Goal: Transaction & Acquisition: Subscribe to service/newsletter

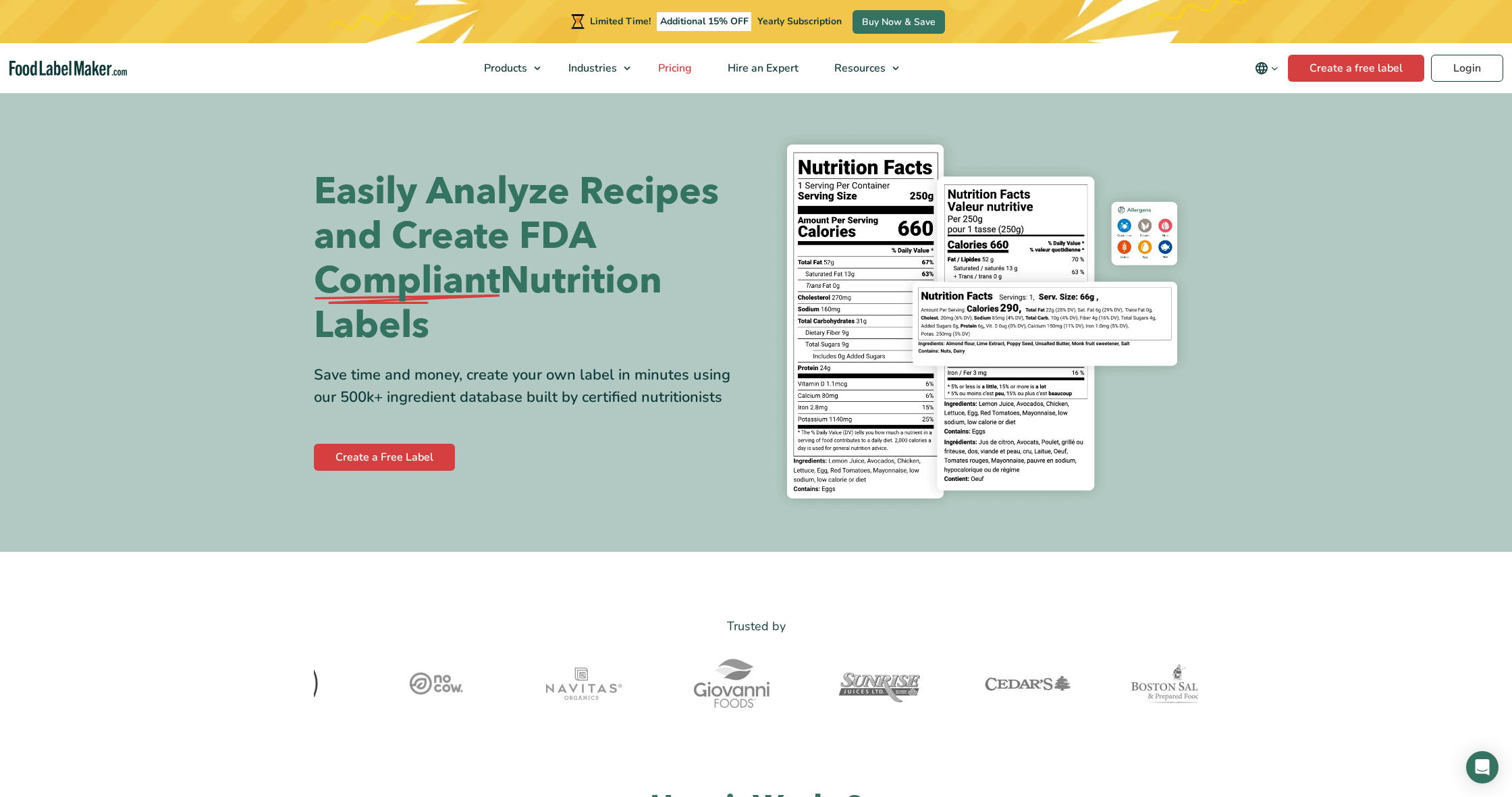
click at [665, 72] on span "Pricing" at bounding box center [674, 68] width 39 height 15
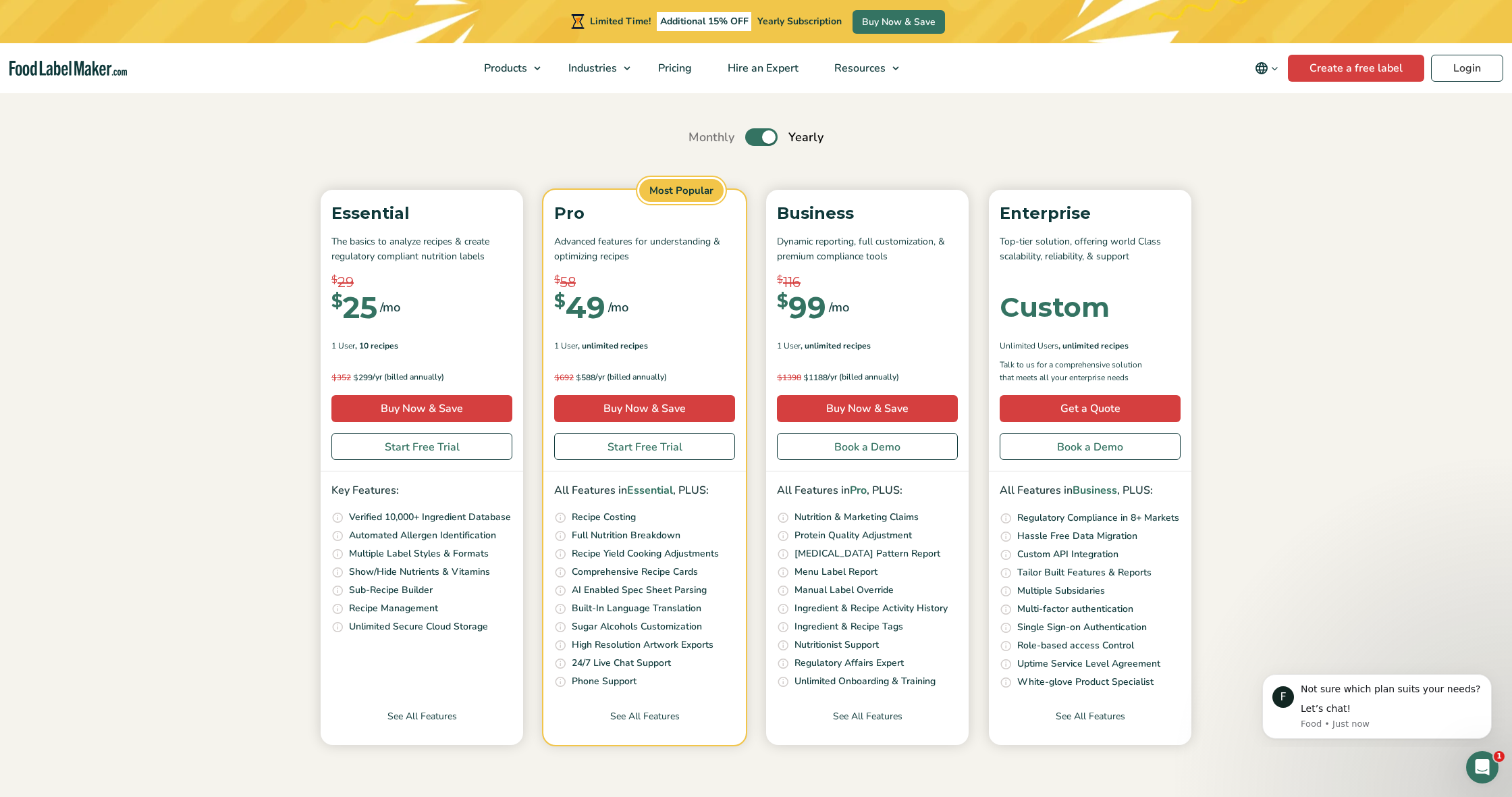
click at [369, 344] on span ", 10 Recipes" at bounding box center [376, 345] width 43 height 12
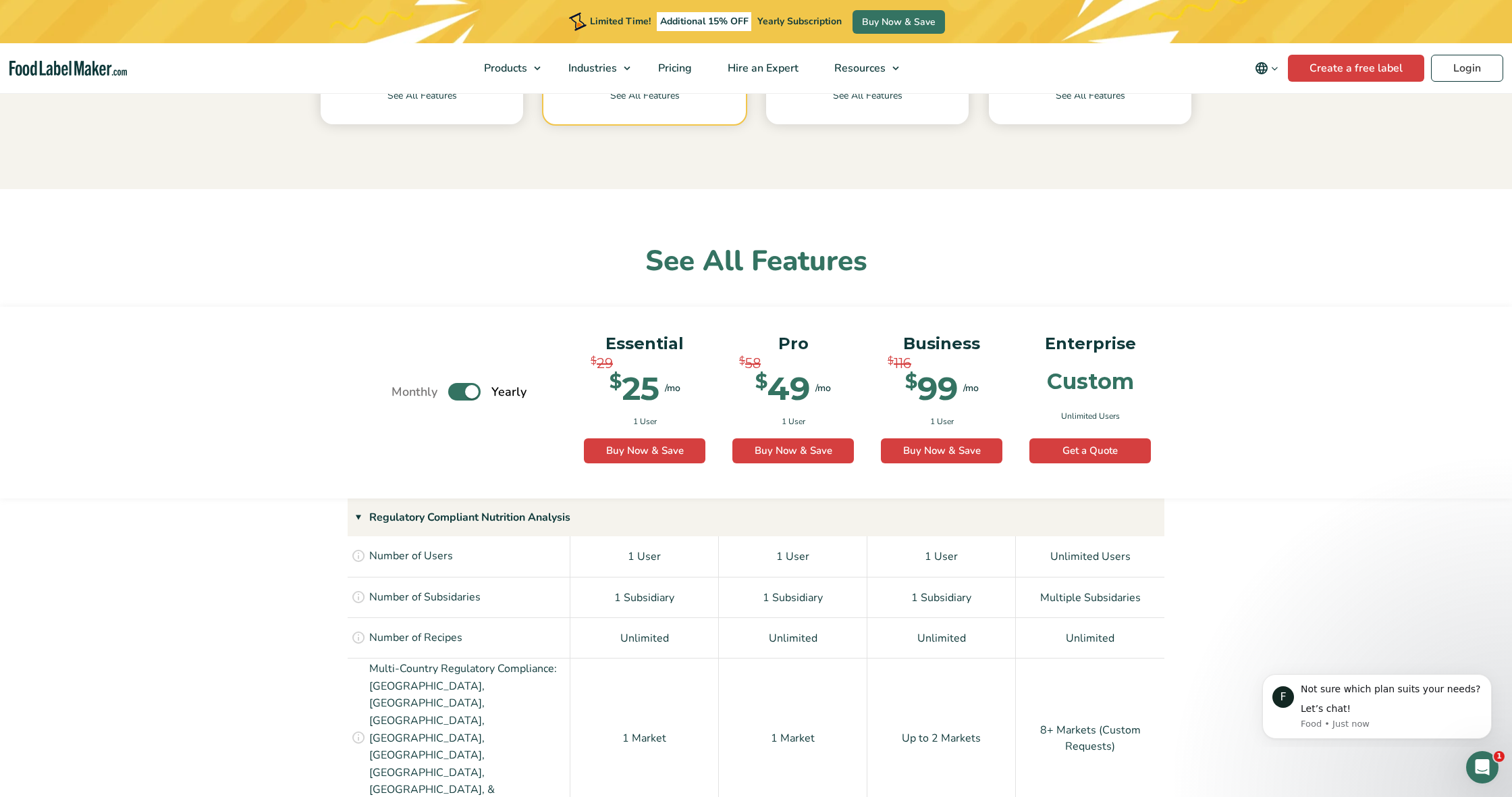
scroll to position [924, 0]
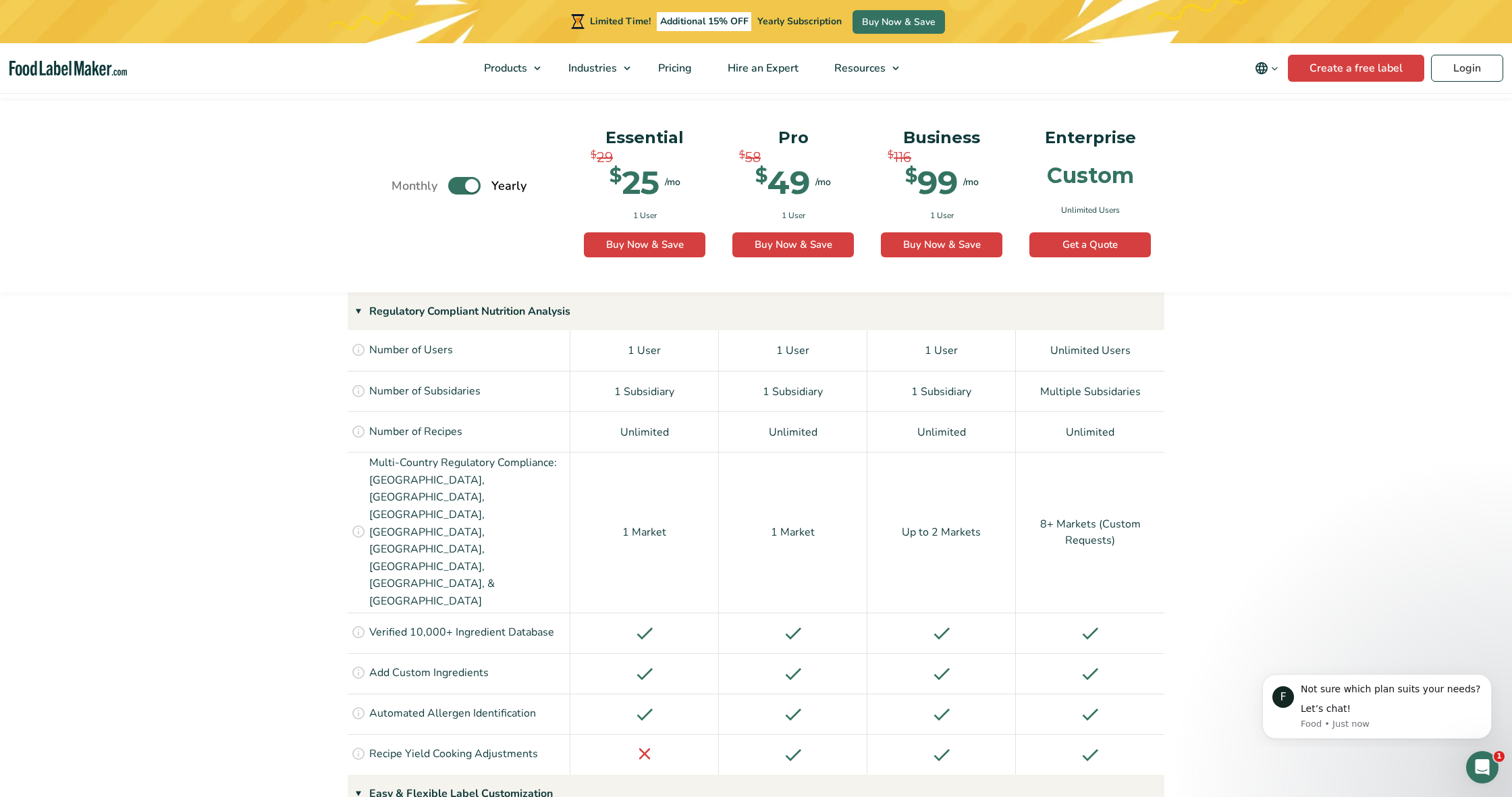
click at [608, 426] on div "Unlimited" at bounding box center [645, 432] width 149 height 41
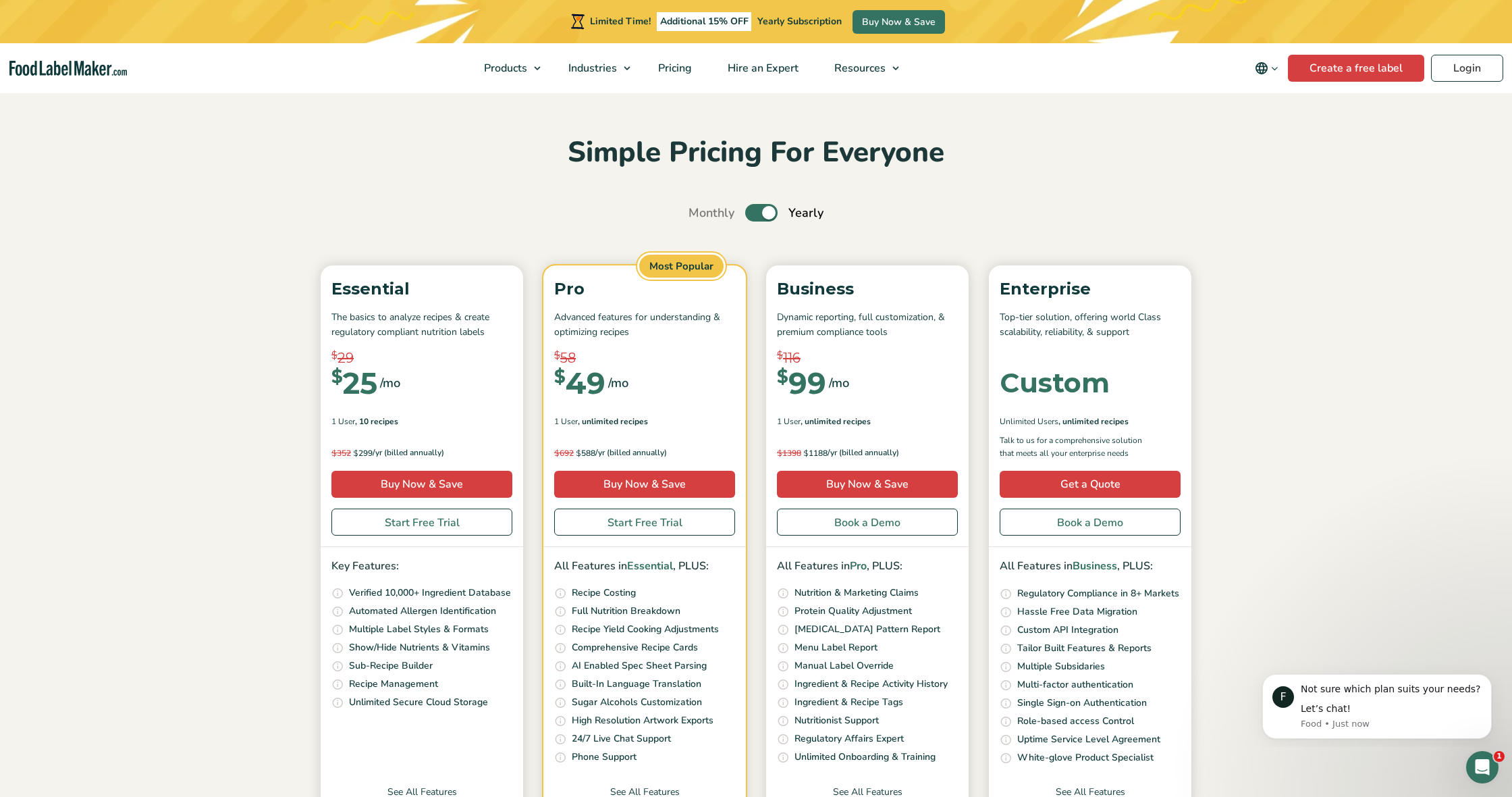
scroll to position [18, 0]
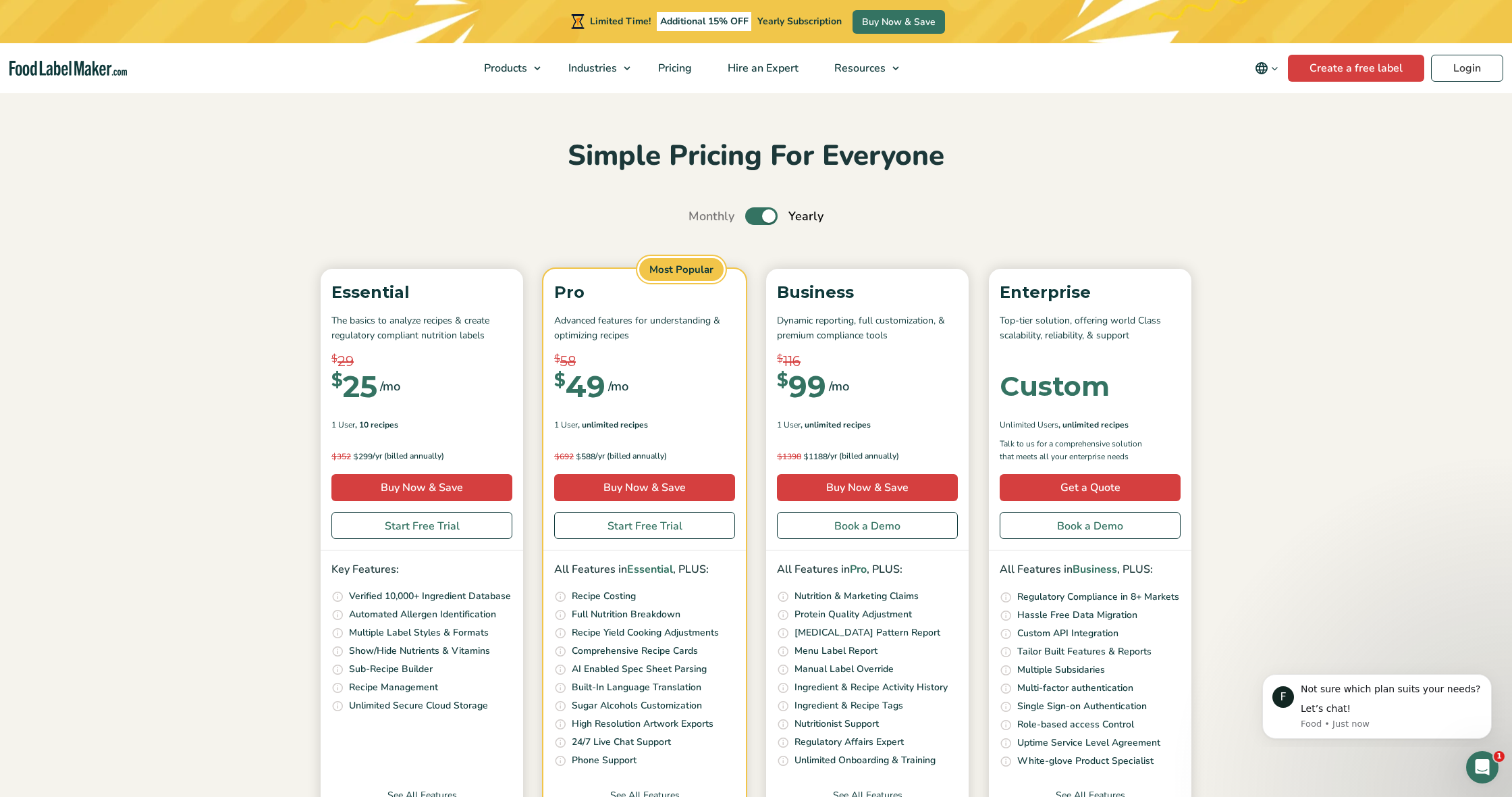
click at [763, 220] on label "Toggle" at bounding box center [762, 216] width 33 height 17
click at [700, 220] on input "Toggle" at bounding box center [696, 216] width 9 height 9
click at [762, 216] on label "Toggle" at bounding box center [762, 216] width 33 height 17
click at [700, 216] on input "Toggle" at bounding box center [696, 216] width 9 height 9
click at [762, 216] on label "Toggle" at bounding box center [762, 216] width 33 height 17
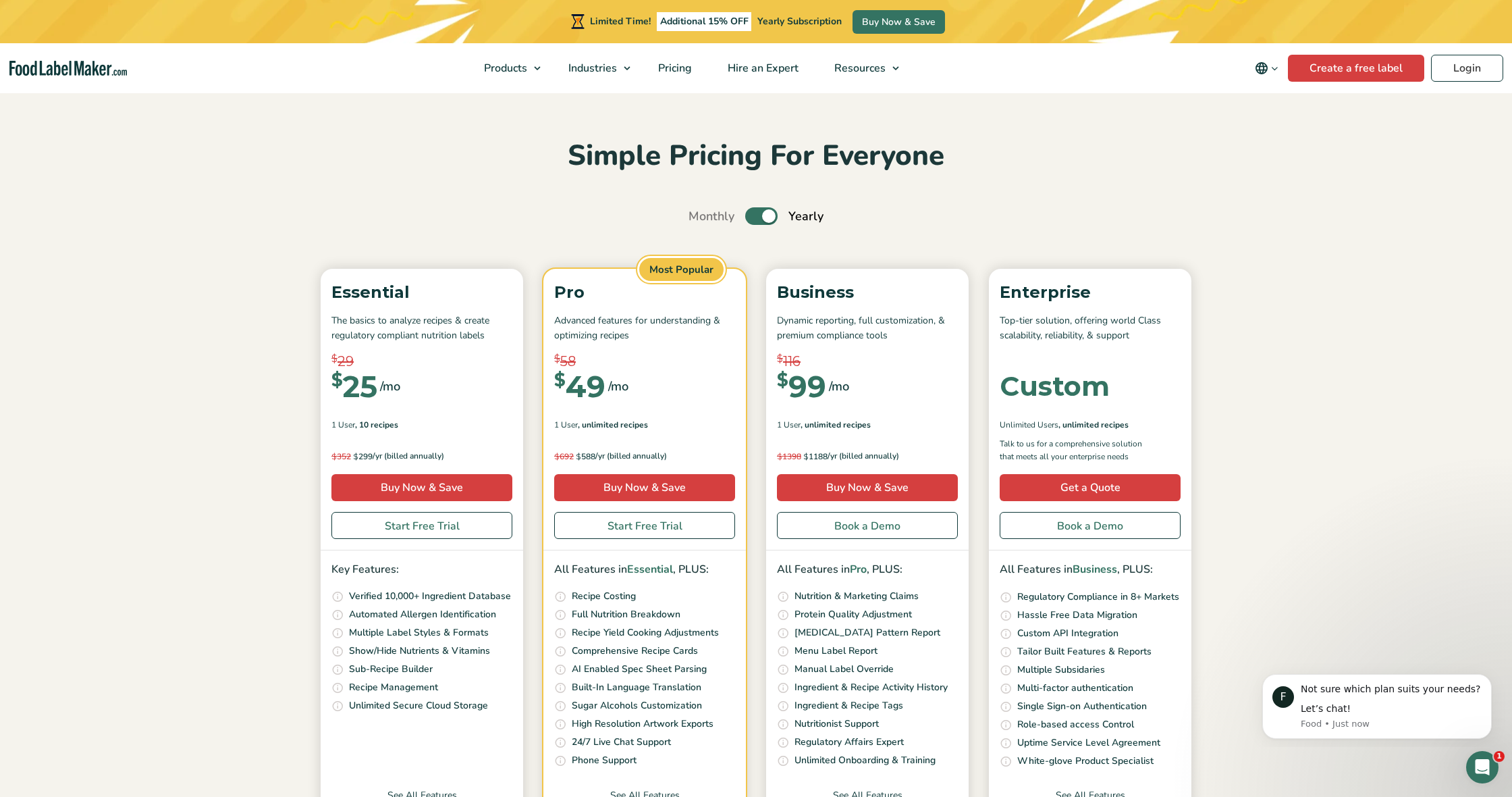
click at [700, 216] on input "Toggle" at bounding box center [696, 216] width 9 height 9
click at [762, 216] on label "Toggle" at bounding box center [762, 216] width 33 height 17
click at [700, 216] on input "Toggle" at bounding box center [696, 216] width 9 height 9
click at [762, 216] on label "Toggle" at bounding box center [762, 216] width 33 height 17
click at [700, 216] on input "Toggle" at bounding box center [696, 216] width 9 height 9
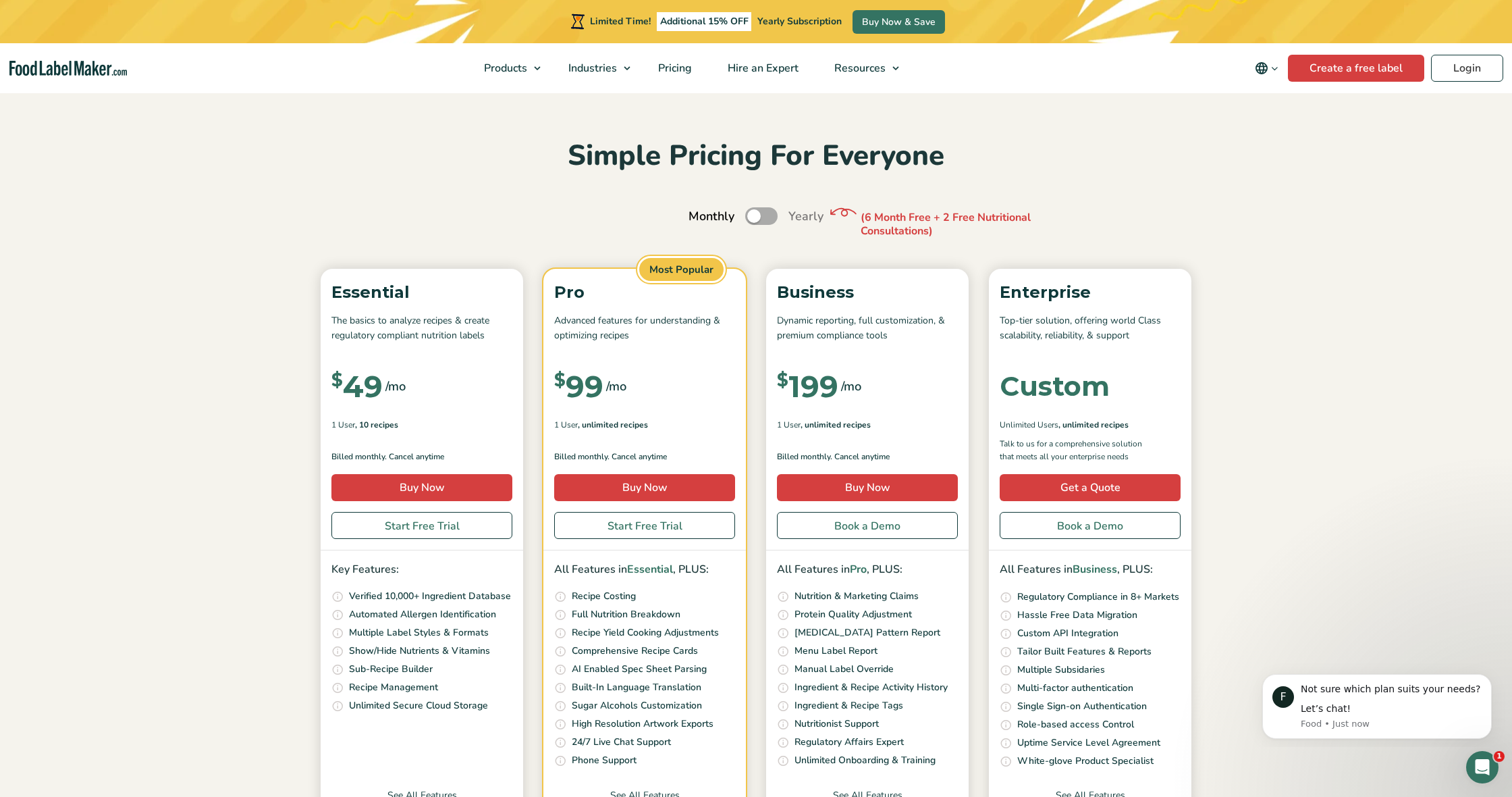
click at [762, 216] on label "Toggle" at bounding box center [762, 216] width 33 height 17
click at [700, 216] on input "Toggle" at bounding box center [696, 216] width 9 height 9
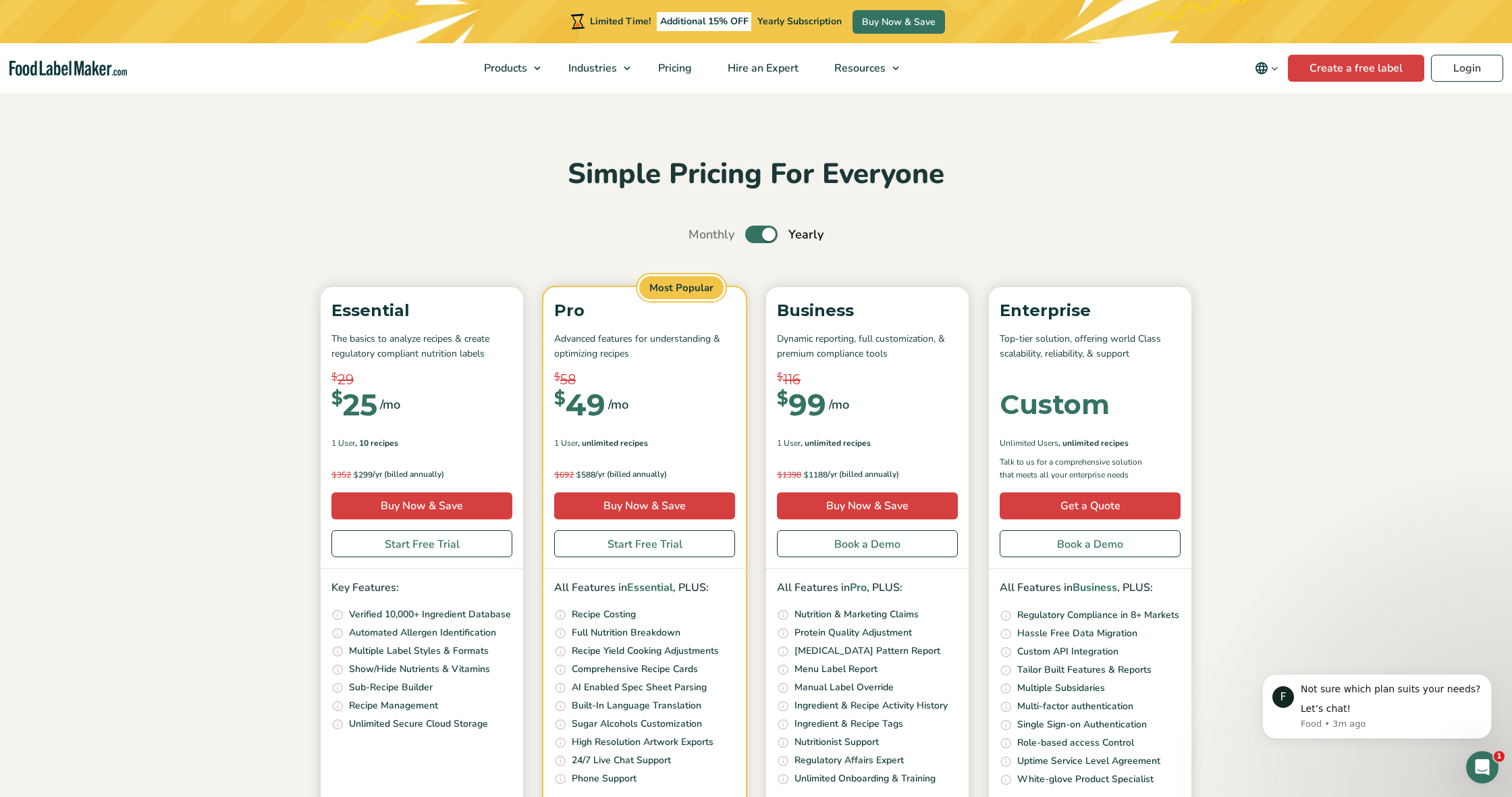
scroll to position [0, 0]
click at [643, 553] on link "Start Free Trial" at bounding box center [645, 543] width 181 height 27
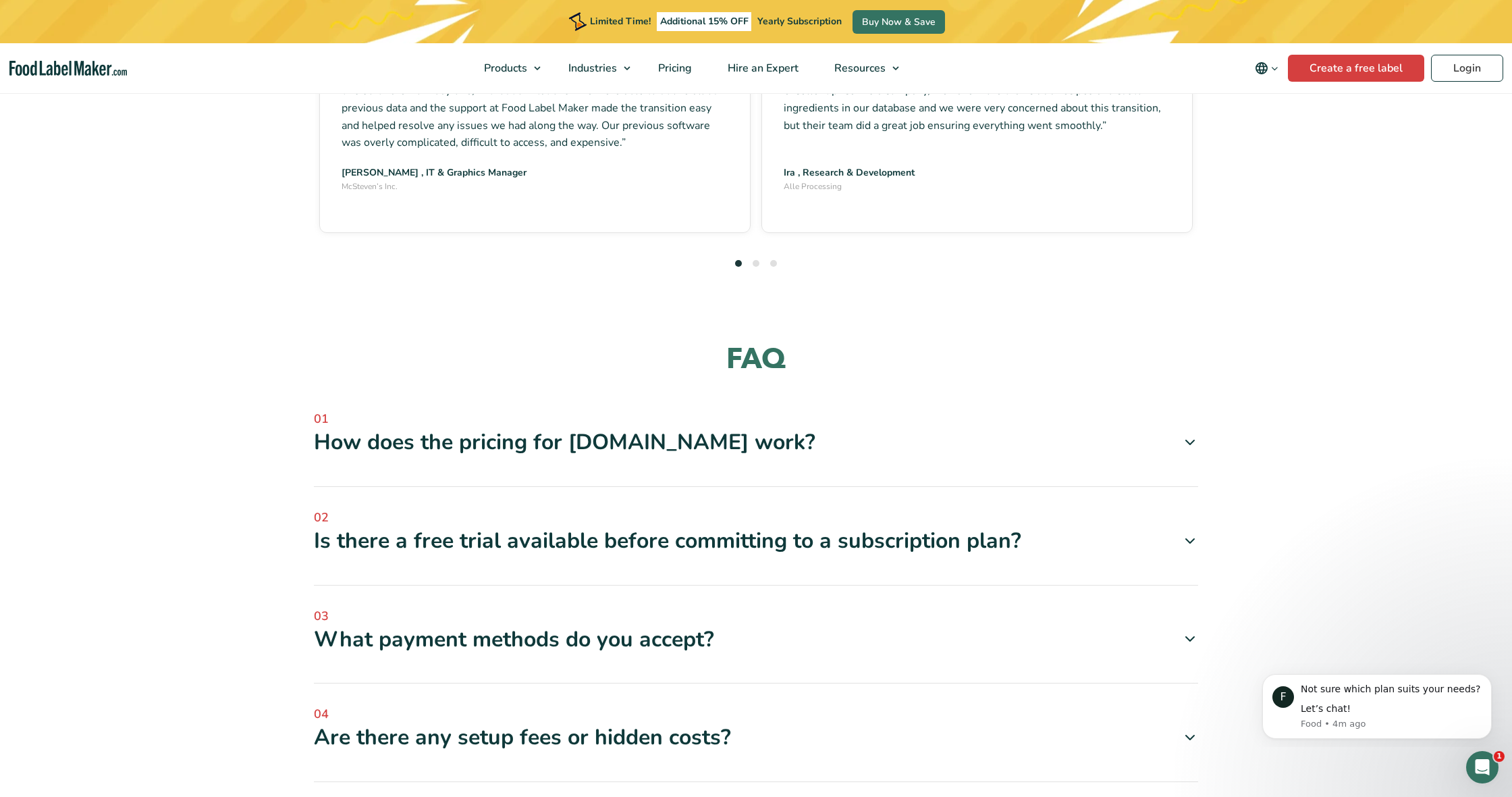
scroll to position [3909, 0]
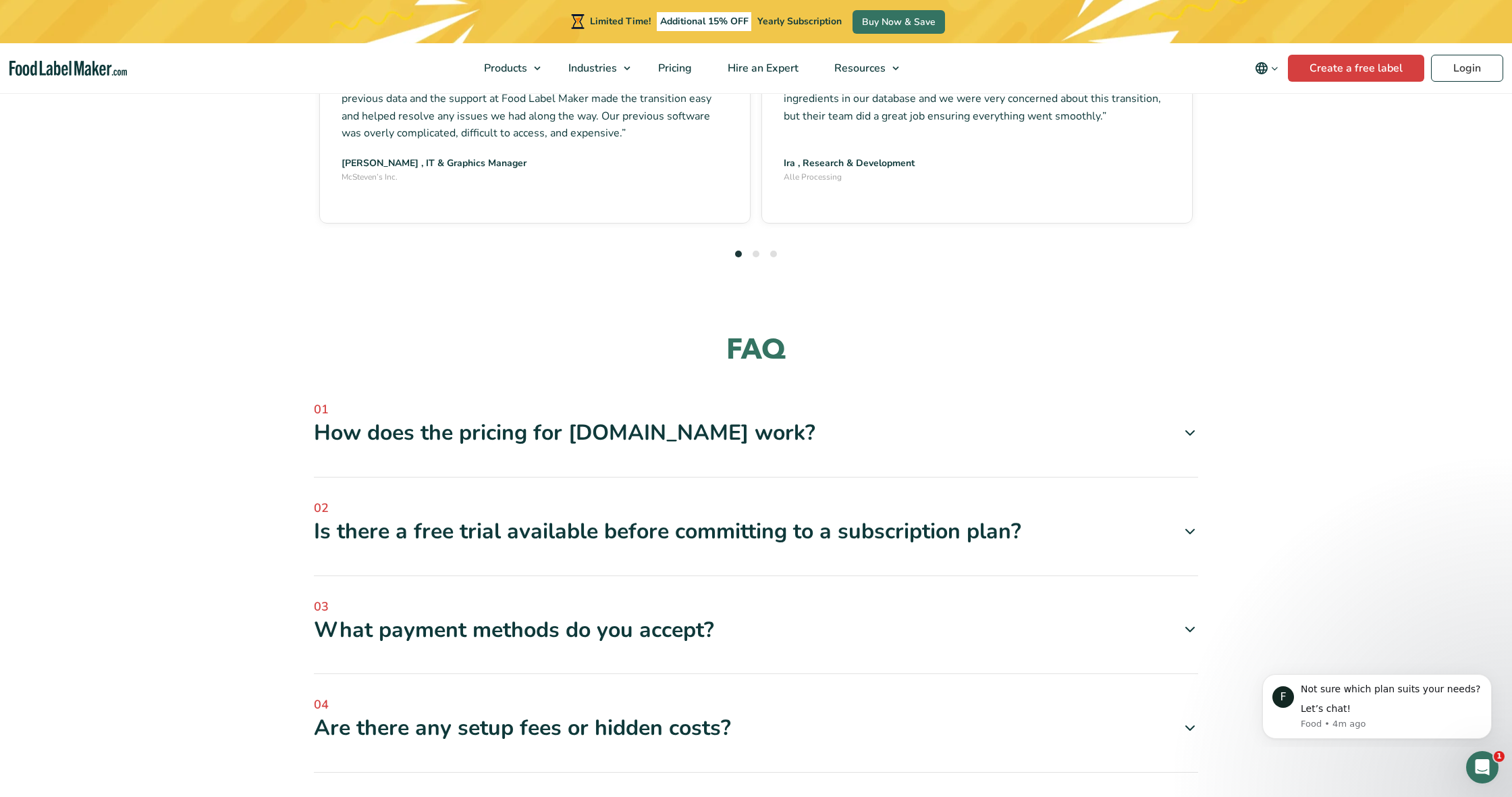
click at [627, 499] on div "02 Is there a free trial available before committing to a subscription plan? Fo…" at bounding box center [755, 537] width 884 height 77
click at [632, 517] on div "Is there a free trial available before committing to a subscription plan?" at bounding box center [755, 531] width 884 height 29
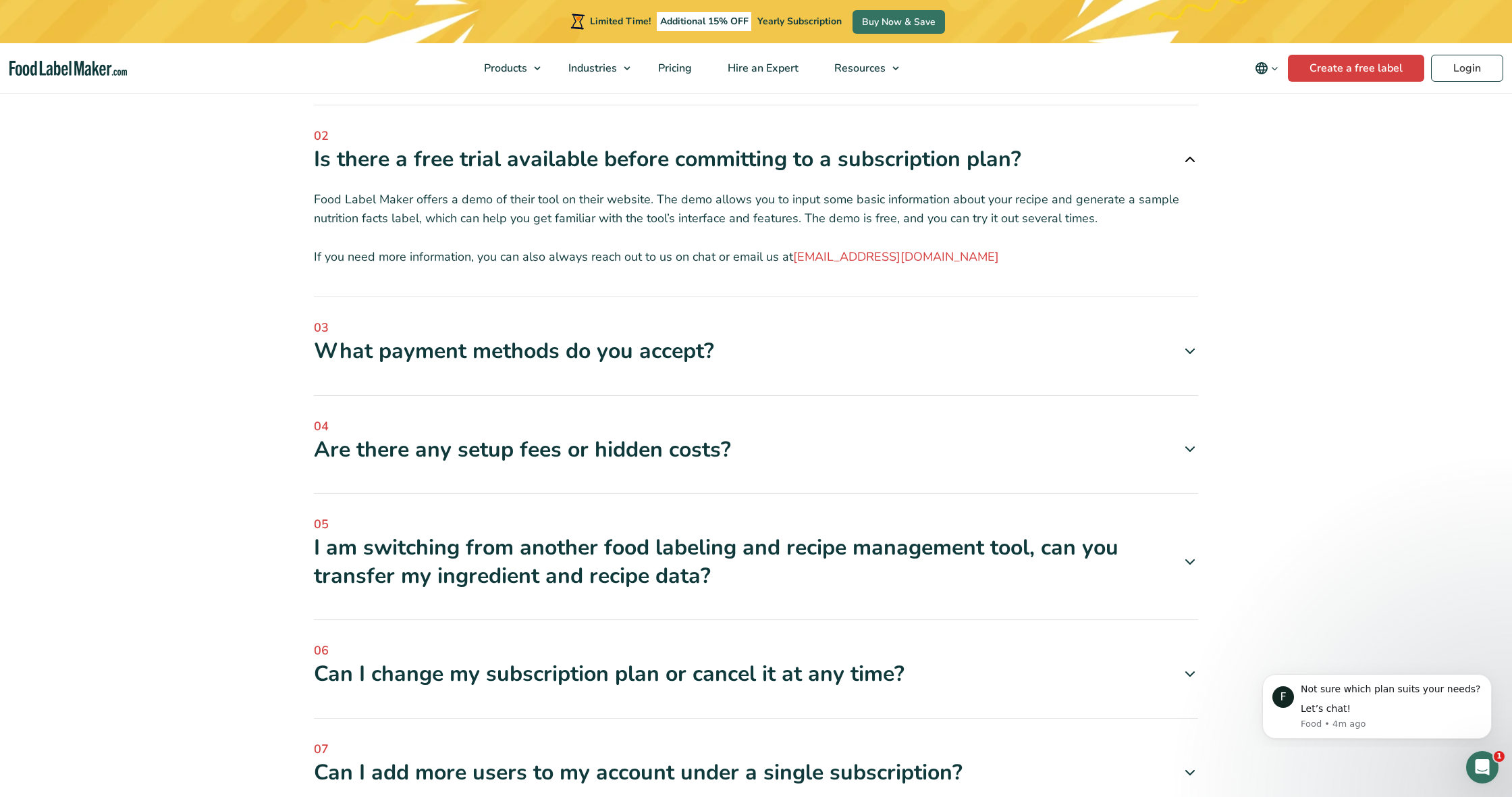
scroll to position [4284, 0]
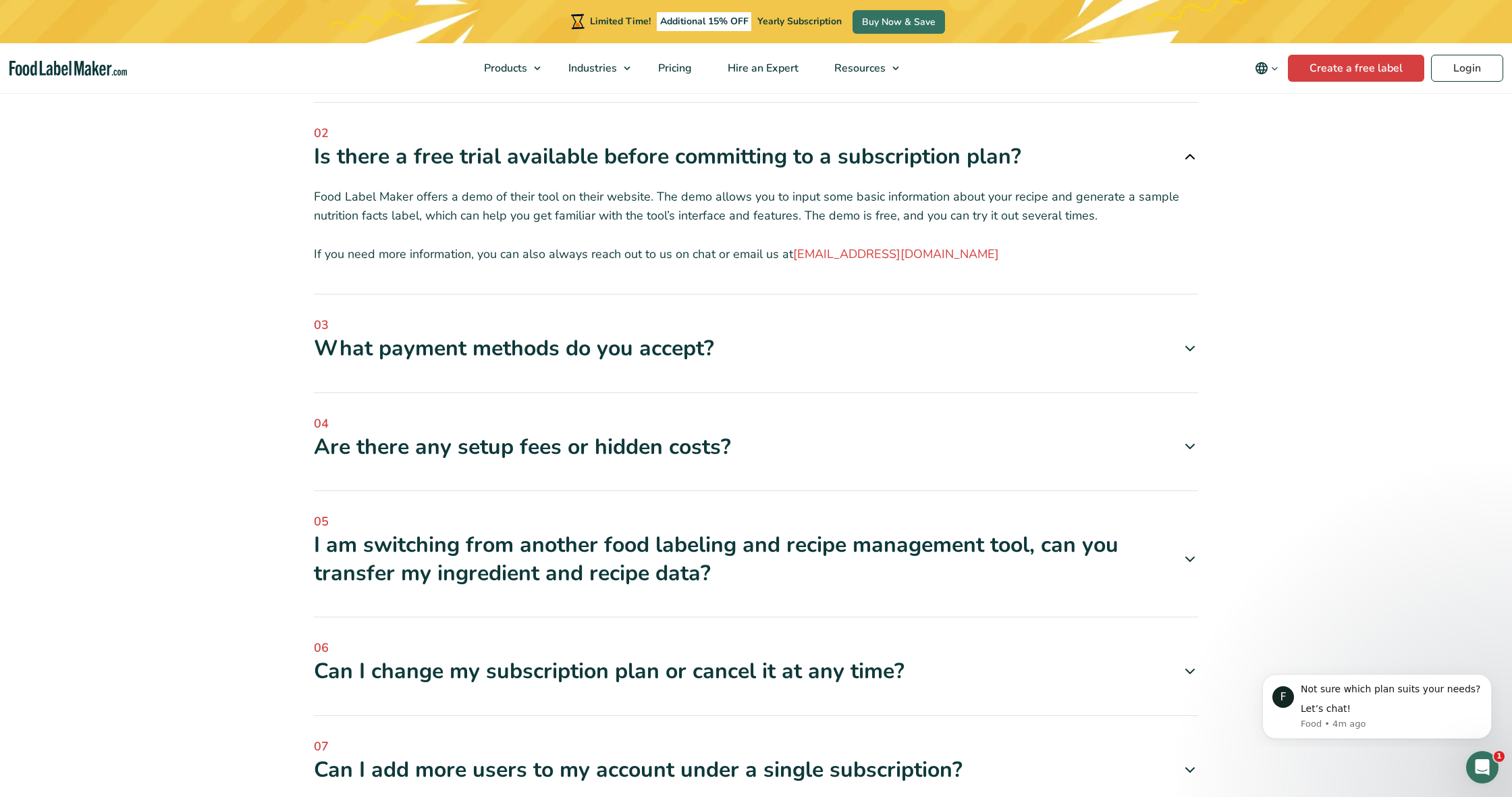
click at [815, 433] on div "Are there any setup fees or hidden costs?" at bounding box center [755, 447] width 884 height 29
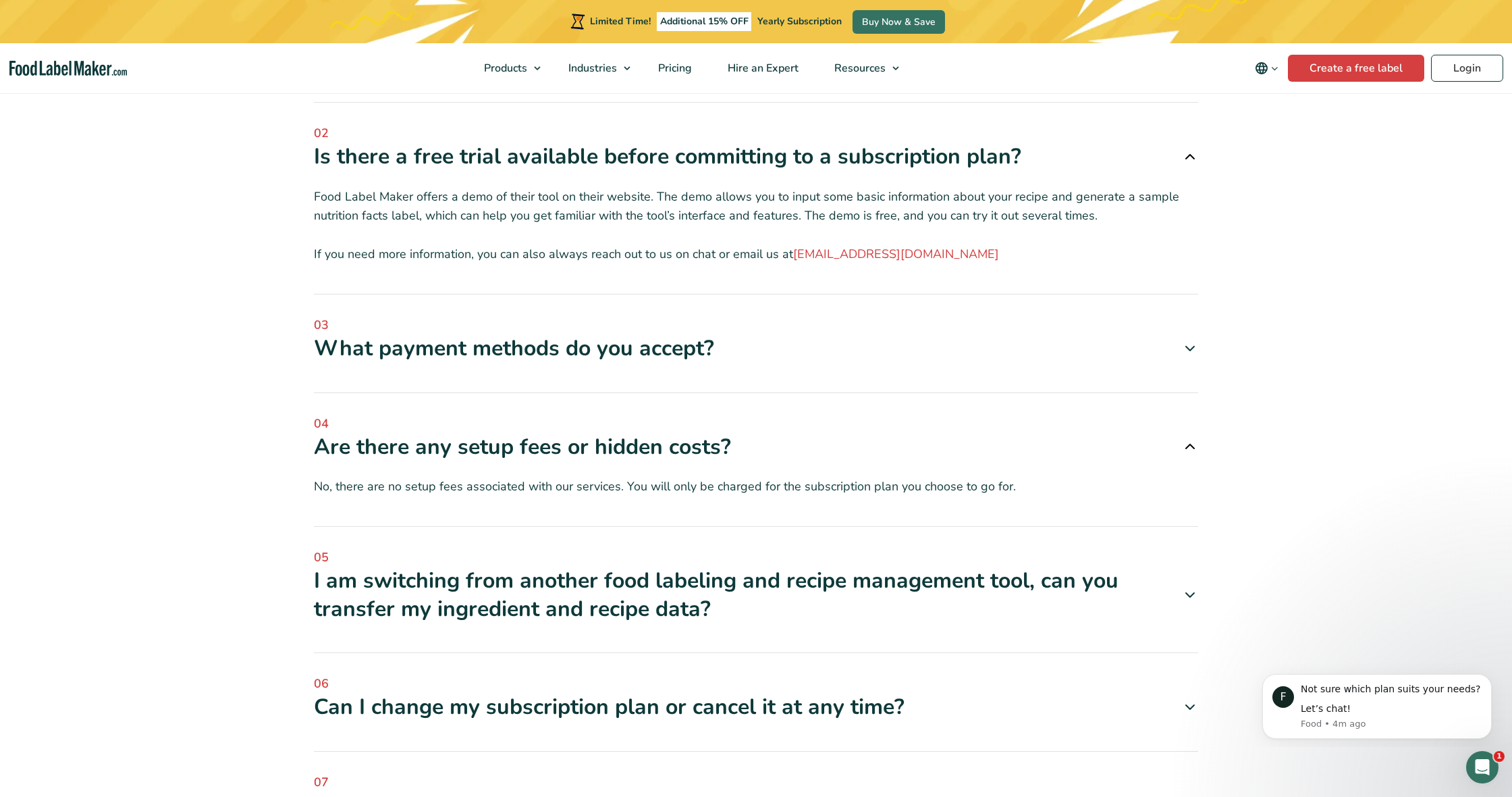
click at [814, 433] on div "Are there any setup fees or hidden costs?" at bounding box center [755, 447] width 884 height 29
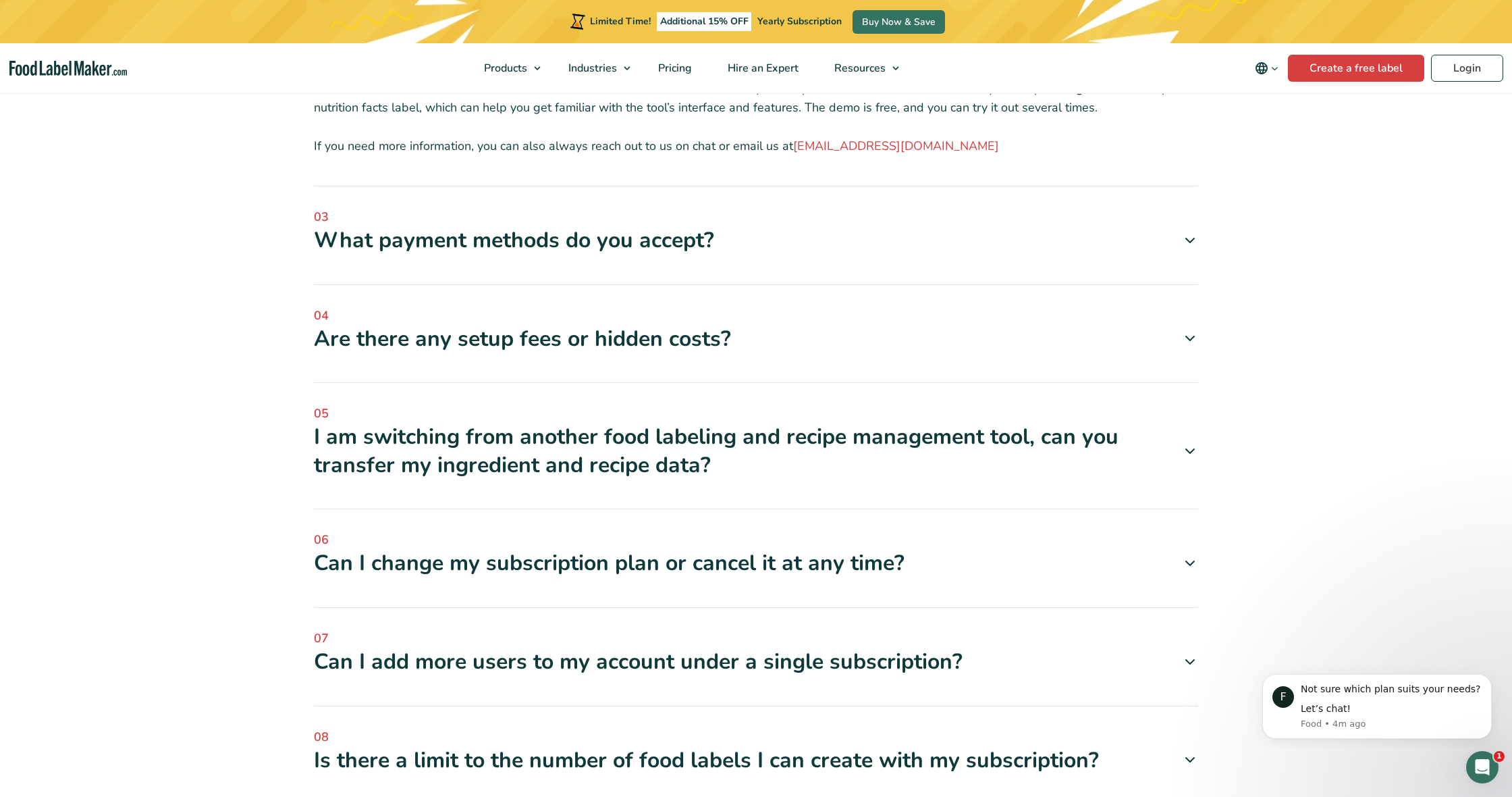
scroll to position [4392, 0]
click at [758, 548] on div "Can I change my subscription plan or cancel it at any time?" at bounding box center [755, 562] width 884 height 29
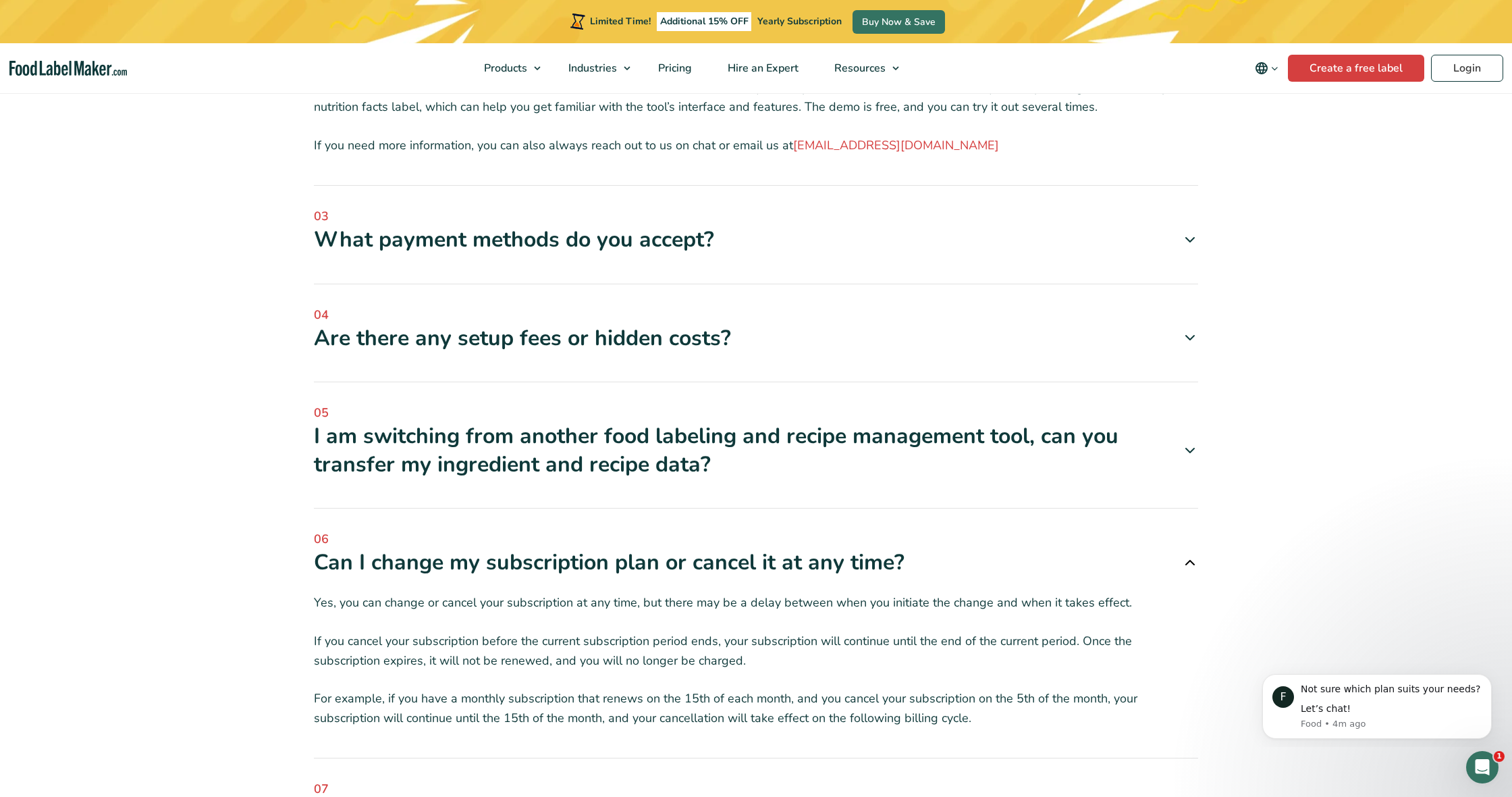
click at [758, 548] on div "Can I change my subscription plan or cancel it at any time?" at bounding box center [755, 562] width 884 height 29
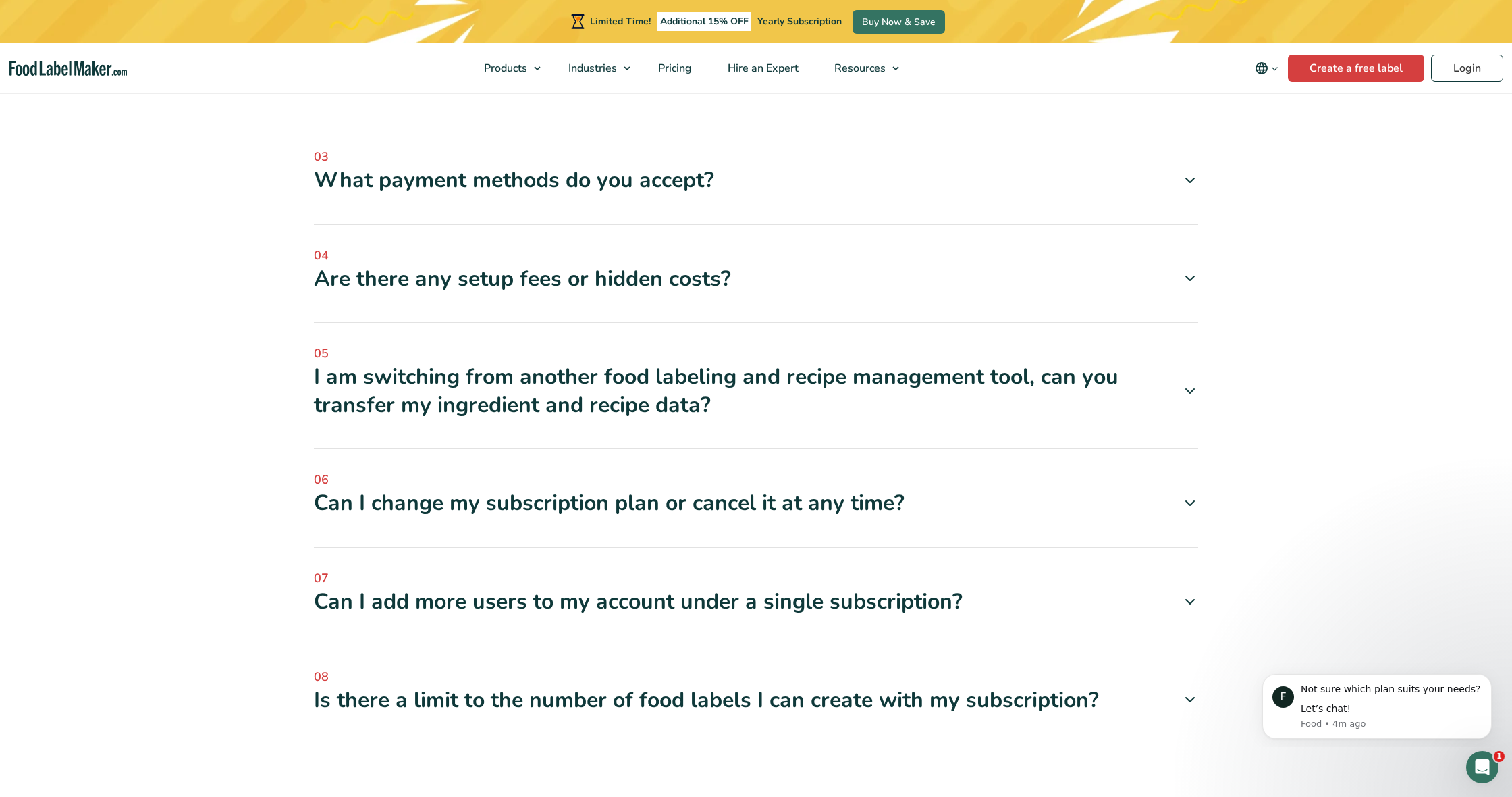
scroll to position [4453, 0]
click at [709, 685] on div "Is there a limit to the number of food labels I can create with my subscription?" at bounding box center [755, 699] width 884 height 29
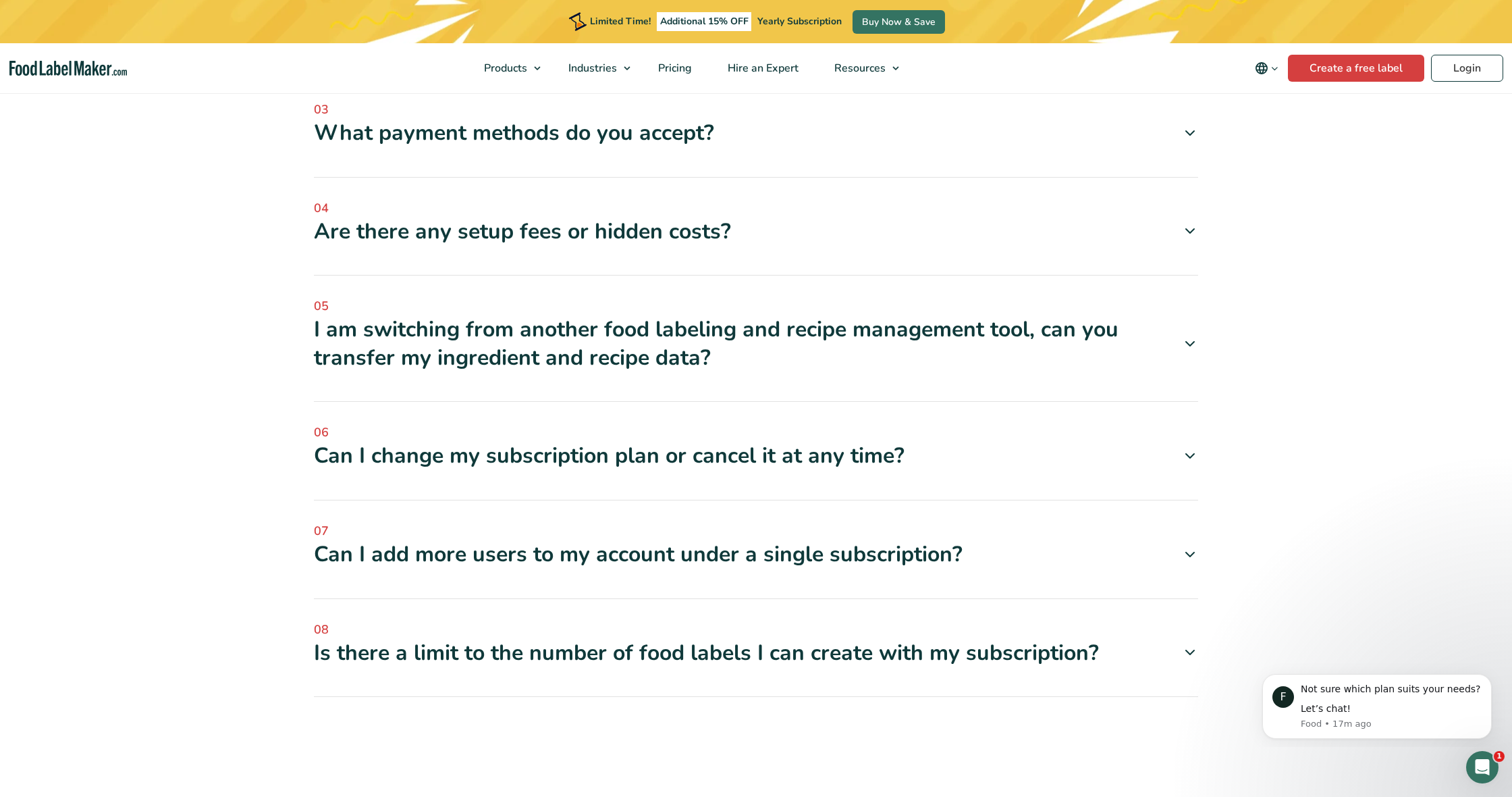
scroll to position [4517, 0]
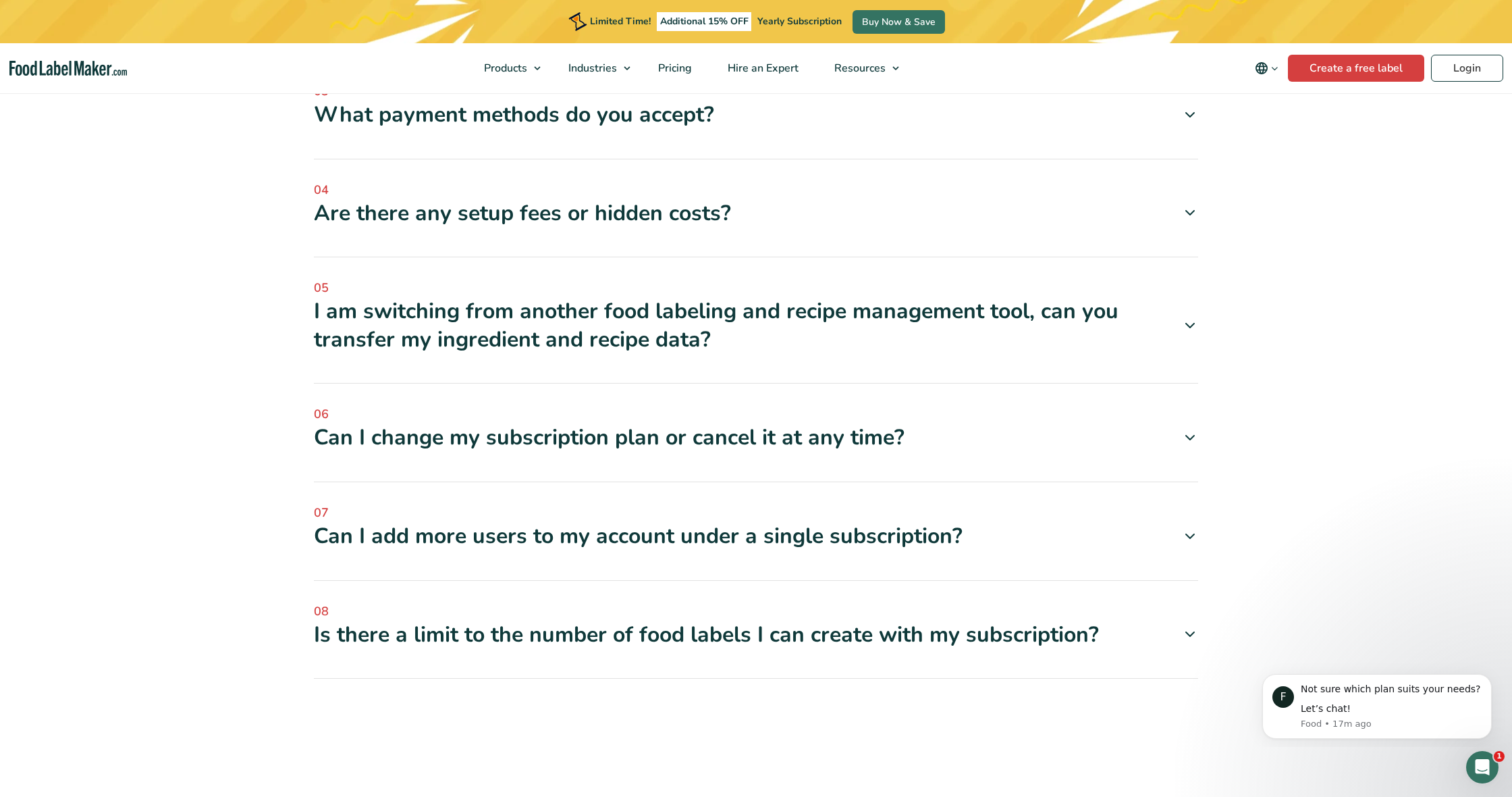
click at [761, 423] on div "Can I change my subscription plan or cancel it at any time?" at bounding box center [755, 437] width 884 height 29
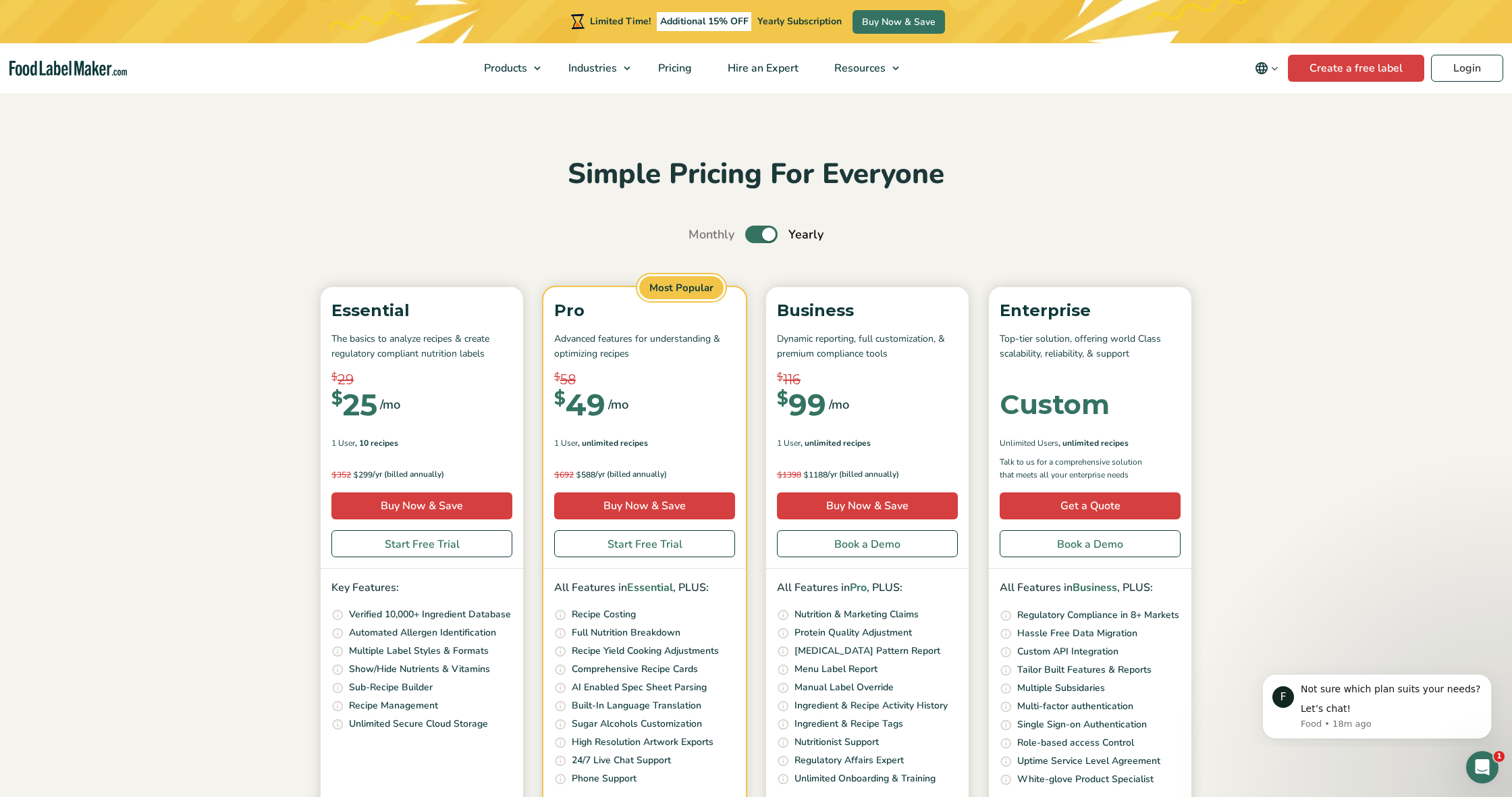
scroll to position [0, 0]
click at [765, 234] on label "Toggle" at bounding box center [762, 234] width 33 height 17
click at [700, 234] on input "Toggle" at bounding box center [696, 234] width 9 height 9
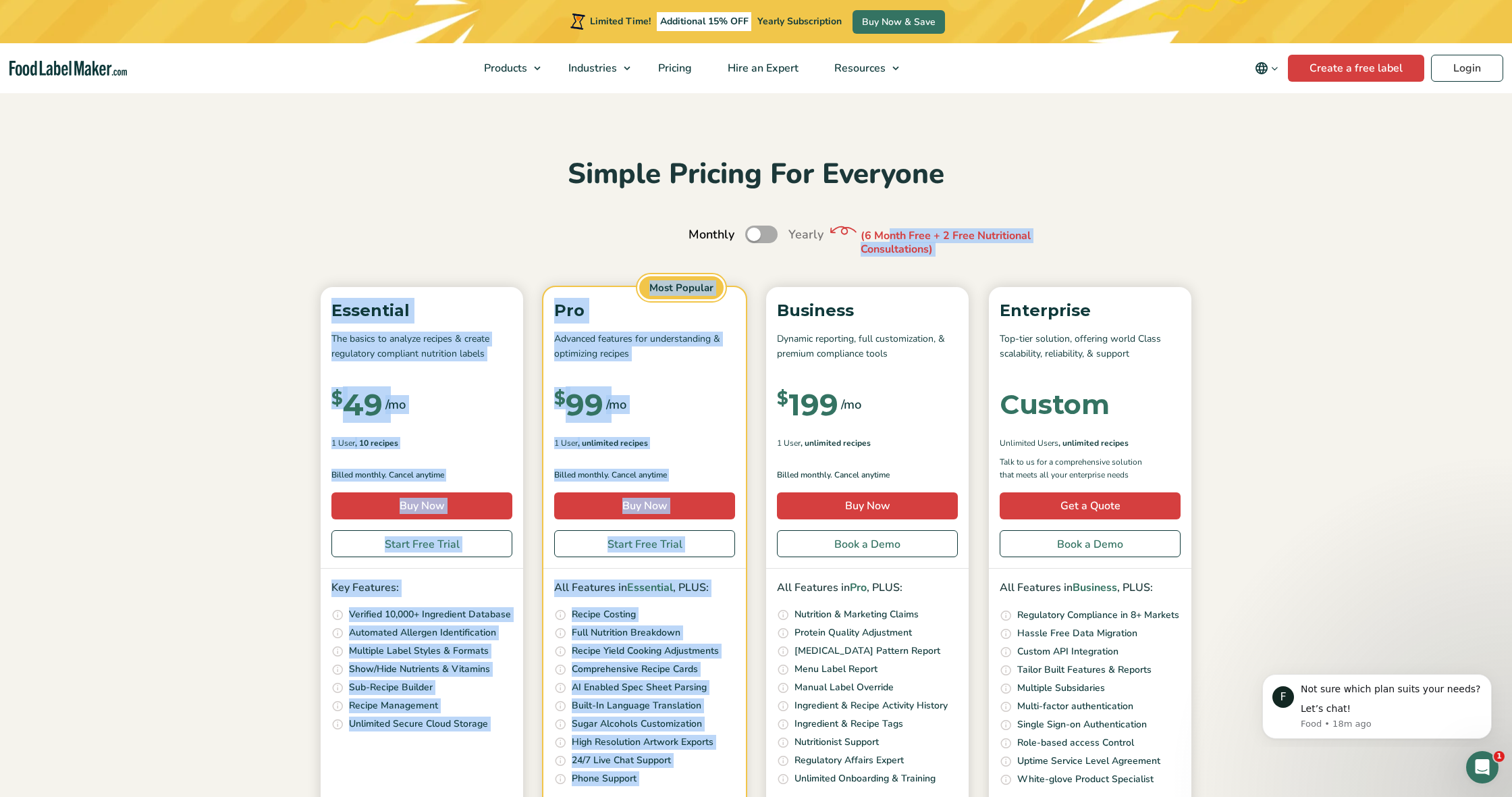
drag, startPoint x: 861, startPoint y: 235, endPoint x: 948, endPoint y: 264, distance: 91.7
click at [948, 264] on div "Simple Pricing For Everyone Monthly Toggle Yearly (6 Month Free + 2 Free Nutrit…" at bounding box center [756, 499] width 905 height 686
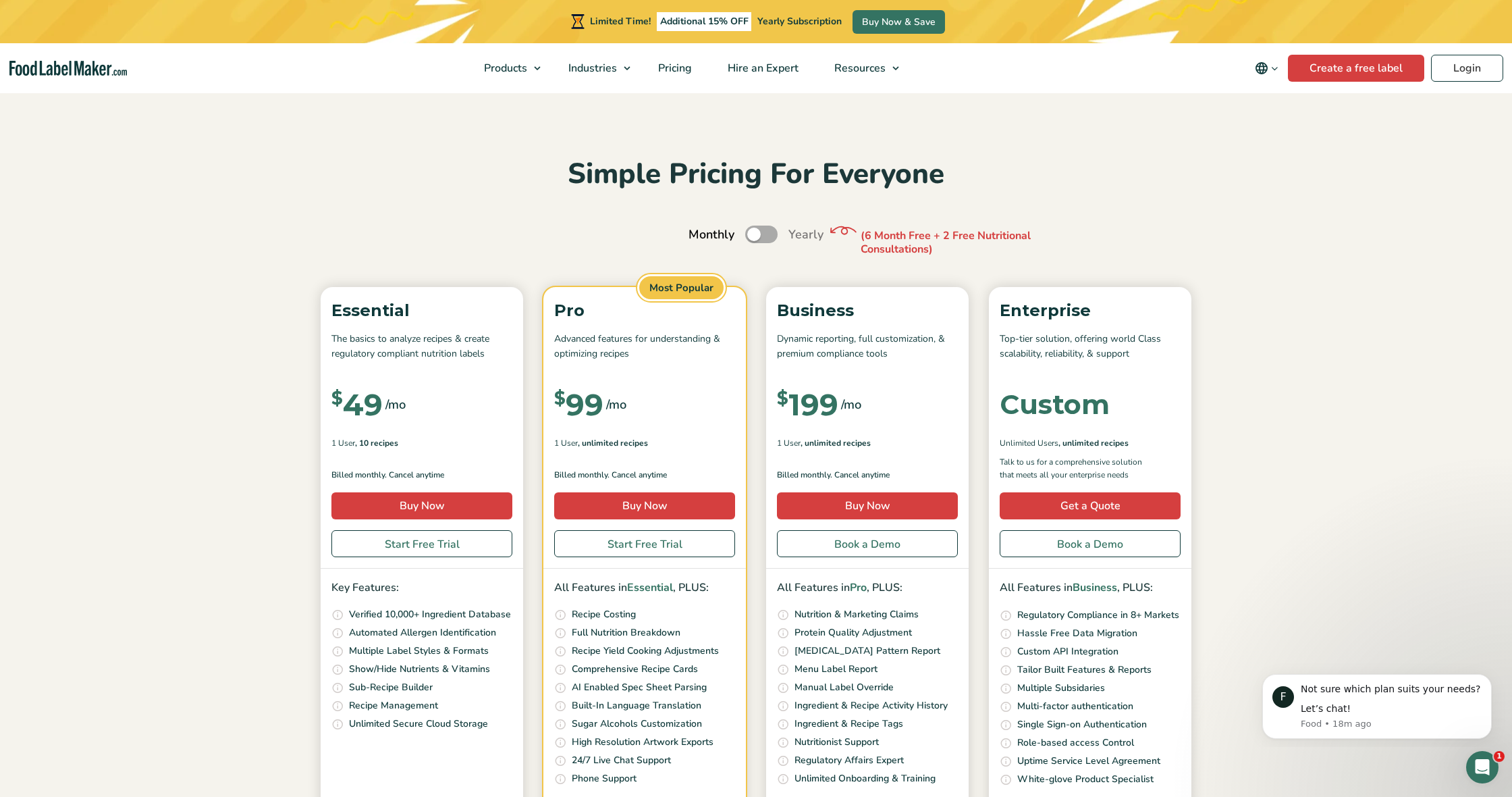
click at [948, 264] on div "Simple Pricing For Everyone Monthly Toggle Yearly (6 Month Free + 2 Free Nutrit…" at bounding box center [756, 499] width 905 height 686
click at [754, 237] on label "Toggle" at bounding box center [762, 234] width 33 height 17
click at [700, 237] on input "Toggle" at bounding box center [696, 234] width 9 height 9
click at [747, 247] on div "Simple Pricing For Everyone Monthly Toggle Yearly (6 Month Free + 2 Free Nutrit…" at bounding box center [756, 499] width 905 height 686
click at [755, 234] on label "Toggle" at bounding box center [762, 234] width 33 height 17
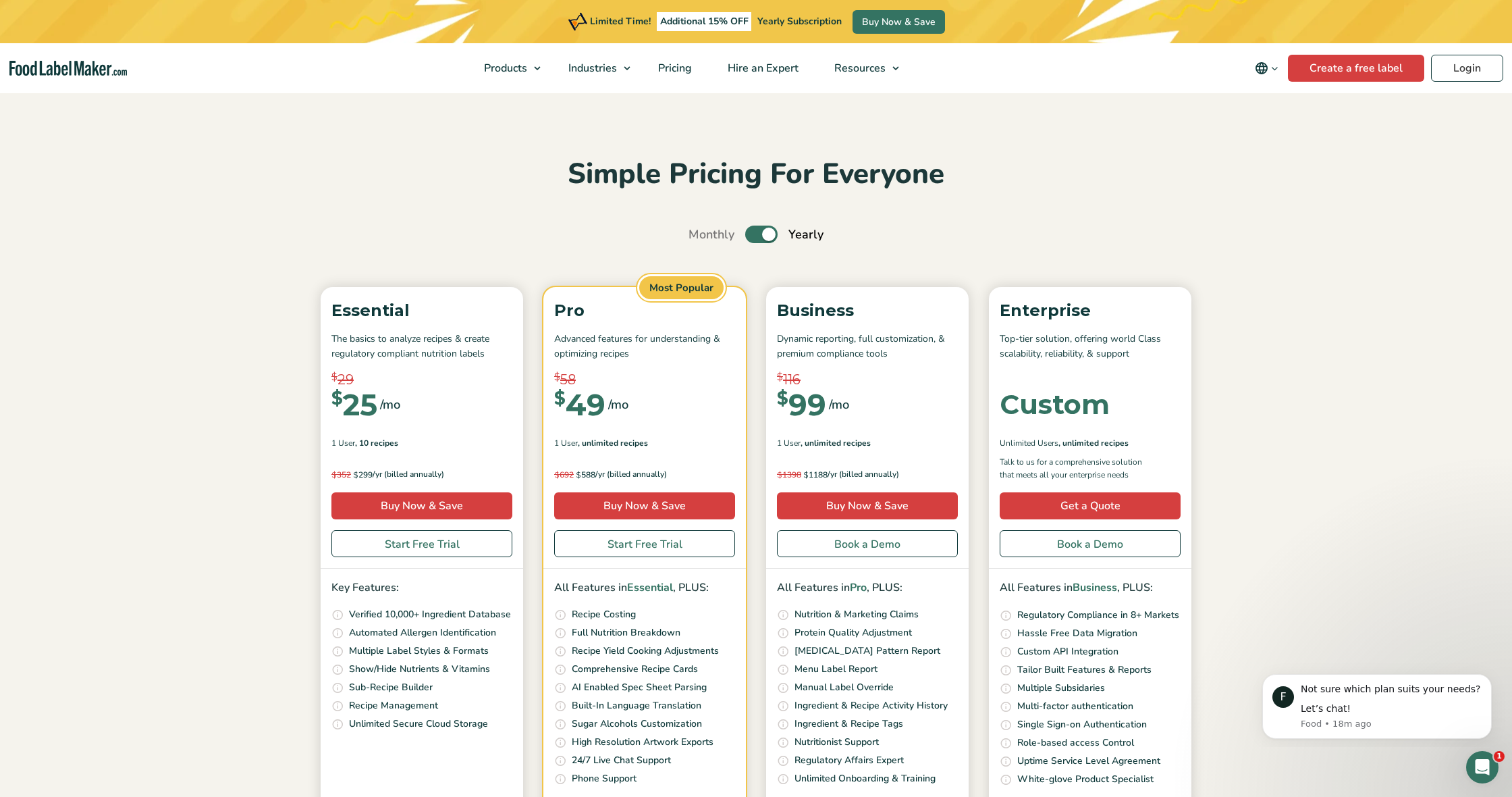
click at [700, 234] on input "Toggle" at bounding box center [696, 234] width 9 height 9
click at [755, 234] on label "Toggle" at bounding box center [762, 234] width 33 height 17
click at [700, 234] on input "Toggle" at bounding box center [696, 234] width 9 height 9
click at [758, 240] on label "Toggle" at bounding box center [762, 234] width 33 height 17
click at [700, 239] on input "Toggle" at bounding box center [696, 234] width 9 height 9
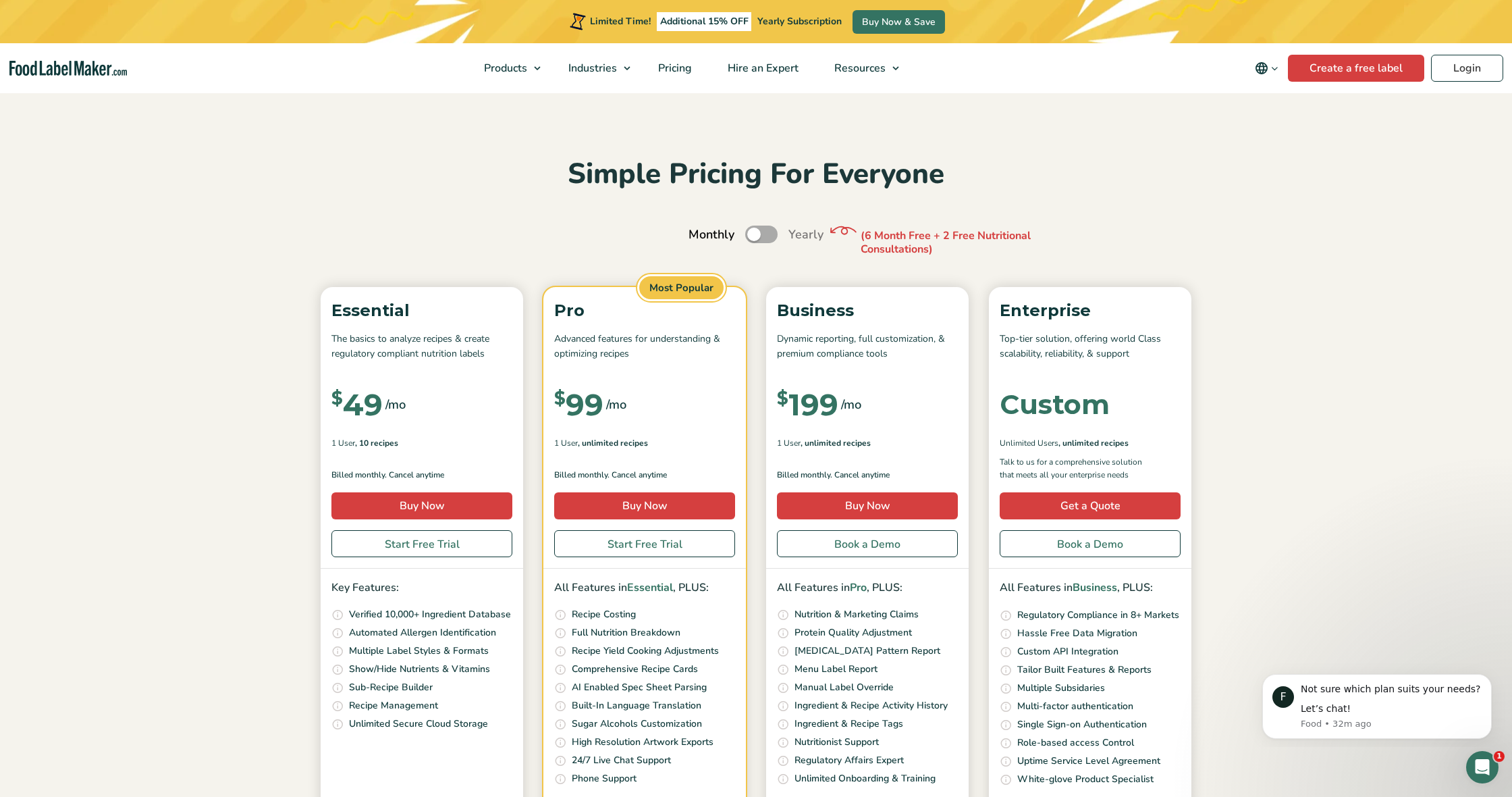
click at [891, 230] on p "(6 Month Free + 2 Free Nutritional Consultations)" at bounding box center [962, 243] width 202 height 29
click at [762, 239] on label "Toggle" at bounding box center [762, 234] width 33 height 17
click at [700, 239] on input "Toggle" at bounding box center [696, 234] width 9 height 9
checkbox input "true"
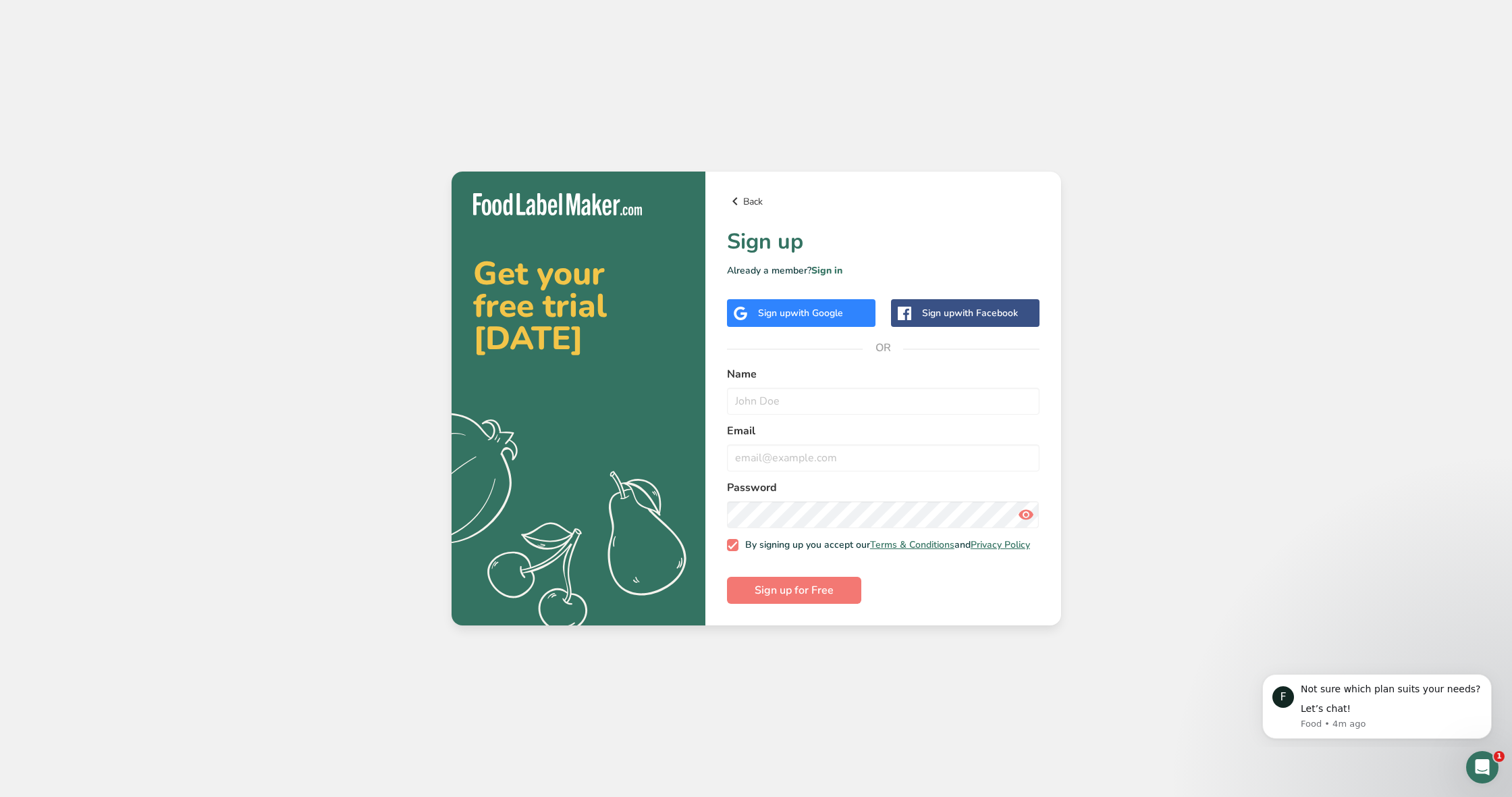
click at [744, 200] on link "Back" at bounding box center [883, 201] width 313 height 16
